Goal: Information Seeking & Learning: Learn about a topic

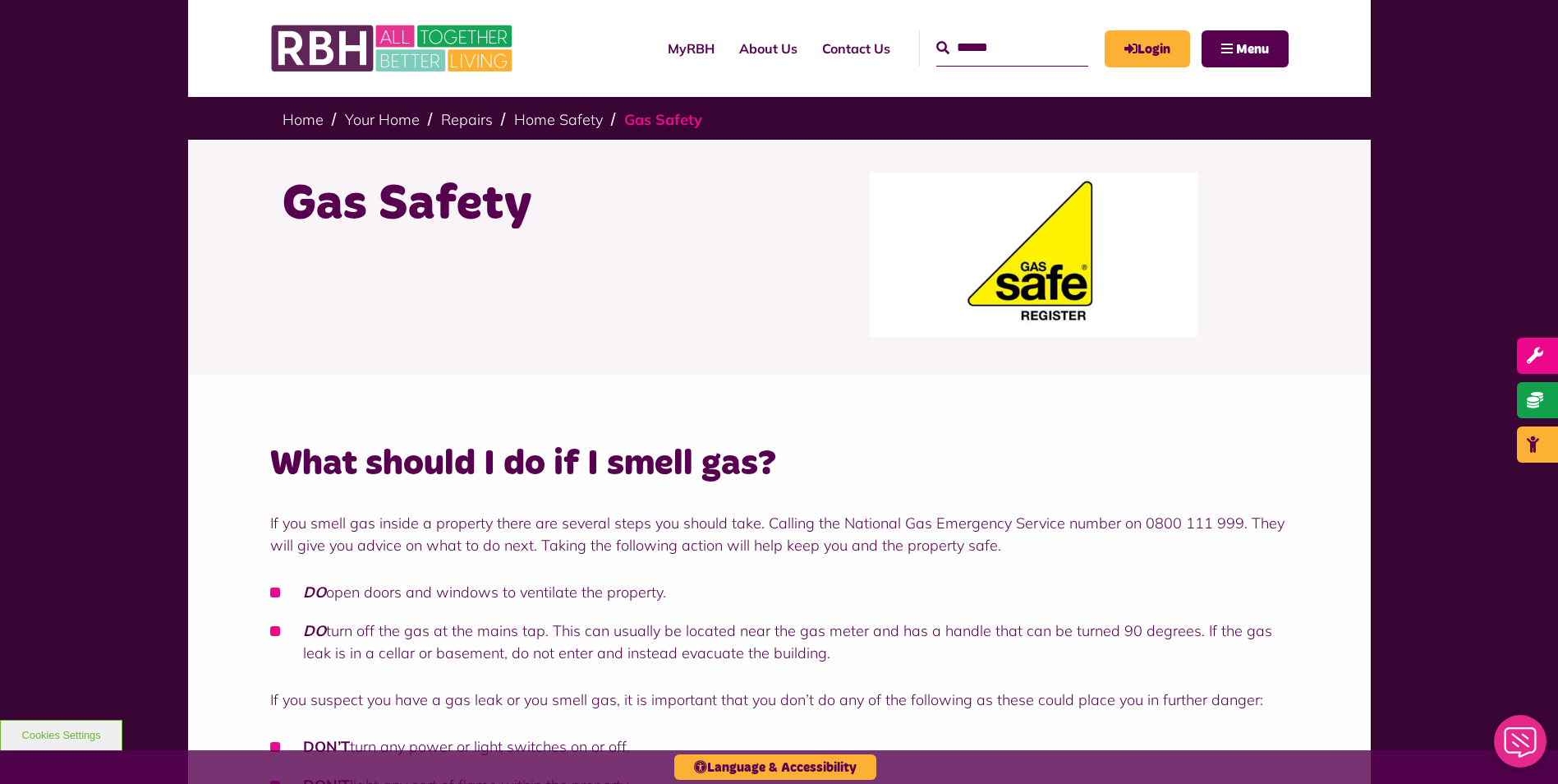
click at [637, 118] on link "Gas Safety" at bounding box center [663, 119] width 78 height 19
click at [562, 111] on link "Home Safety" at bounding box center [558, 119] width 88 height 19
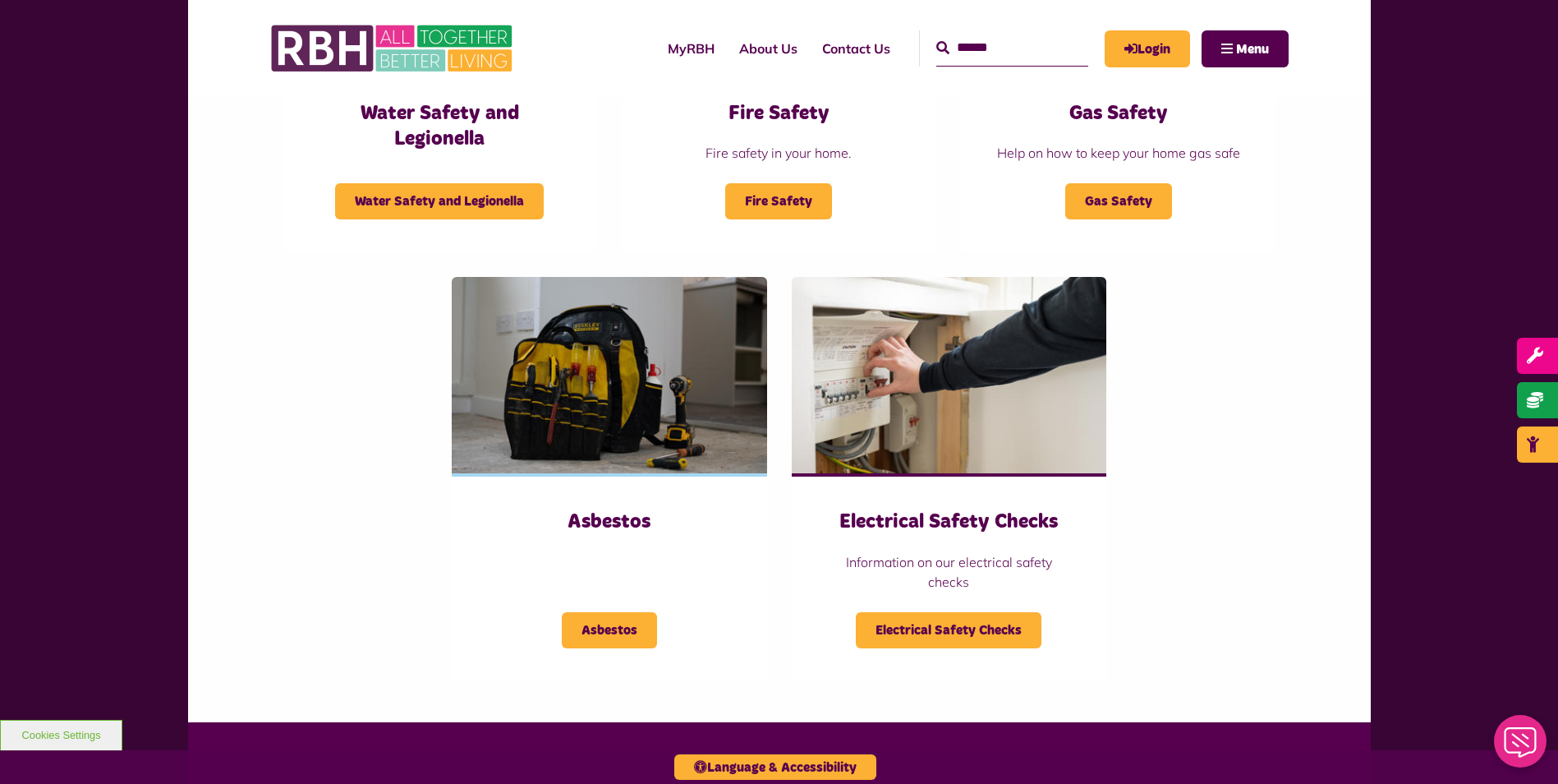
scroll to position [575, 0]
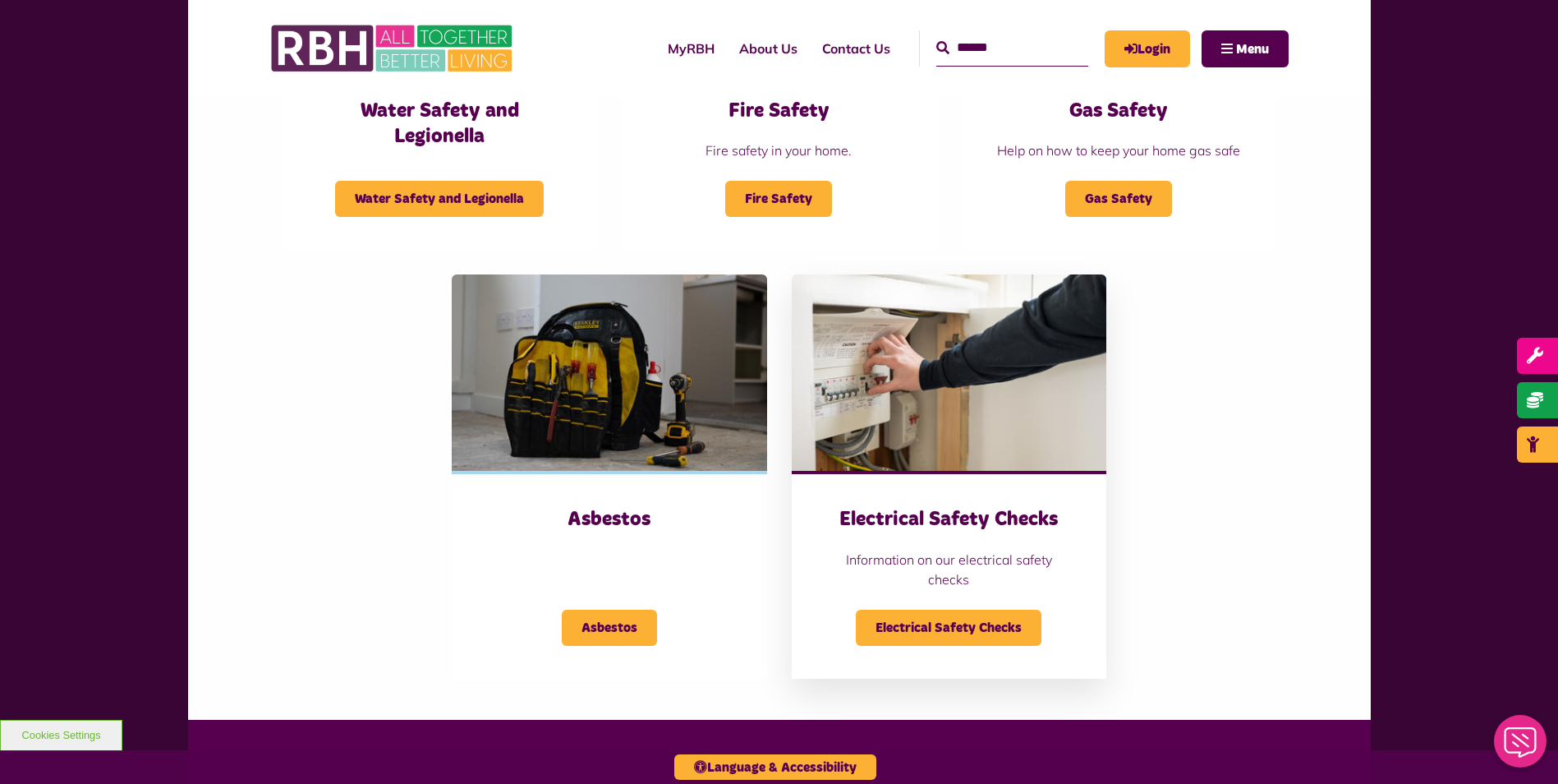
click at [956, 516] on h3 "Electrical Safety Checks" at bounding box center [949, 519] width 249 height 25
